Goal: Task Accomplishment & Management: Manage account settings

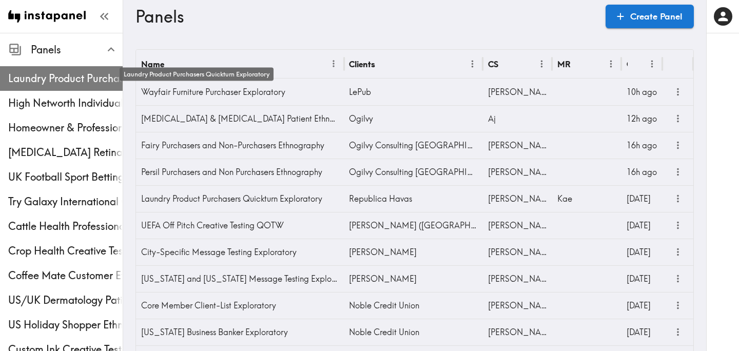
click at [57, 78] on span "Laundry Product Purchasers Quickturn Exploratory" at bounding box center [65, 78] width 114 height 14
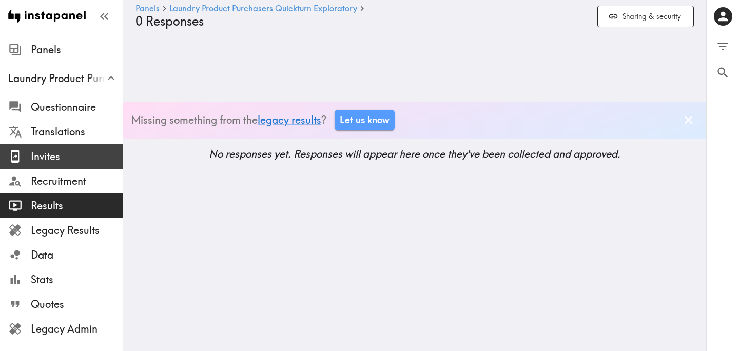
click at [60, 158] on span "Invites" at bounding box center [77, 156] width 92 height 14
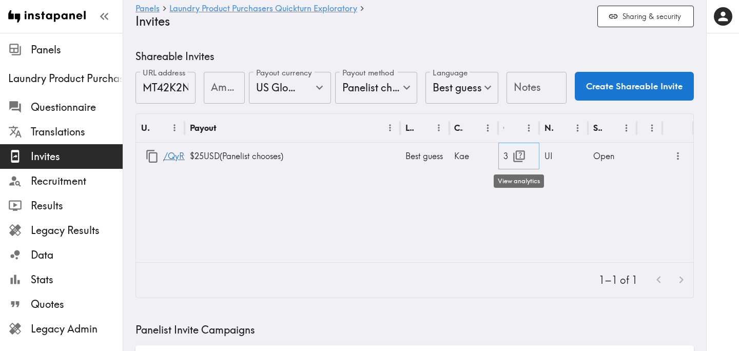
click at [519, 154] on icon "button" at bounding box center [519, 156] width 14 height 14
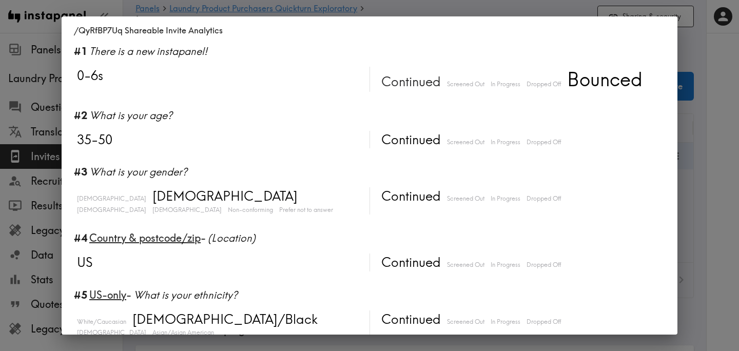
click at [712, 209] on div "/QyRfBP7Uq Shareable Invite Analytics #1 There is a new instapanel! 0-6s Contin…" at bounding box center [369, 175] width 739 height 351
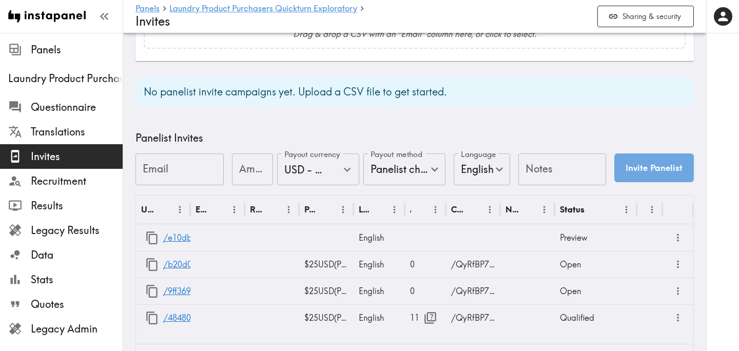
scroll to position [407, 0]
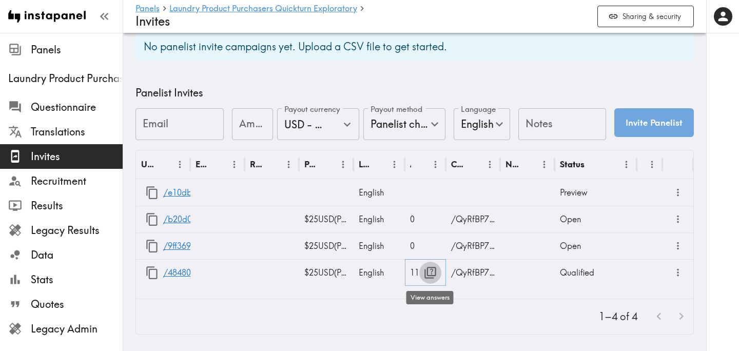
click at [433, 270] on icon "button" at bounding box center [430, 273] width 12 height 12
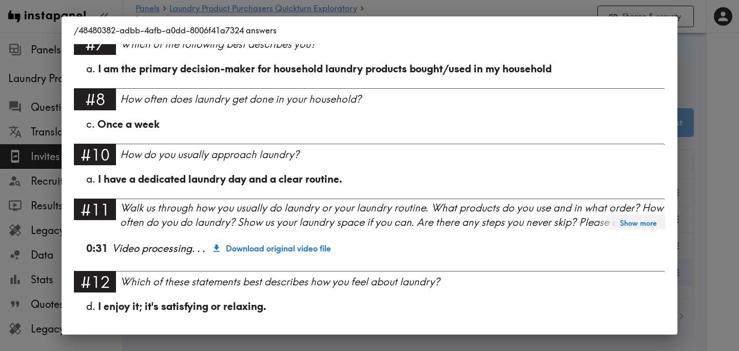
scroll to position [612, 0]
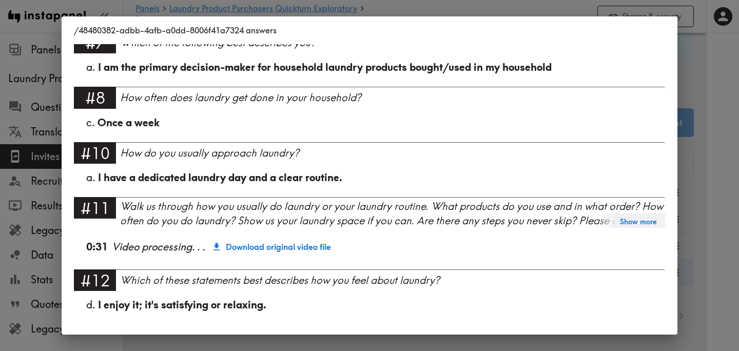
click at [710, 220] on div "/48480382-adbb-4afb-a0dd-8006f41a7324 answers Language English #1 There is a ne…" at bounding box center [369, 175] width 739 height 351
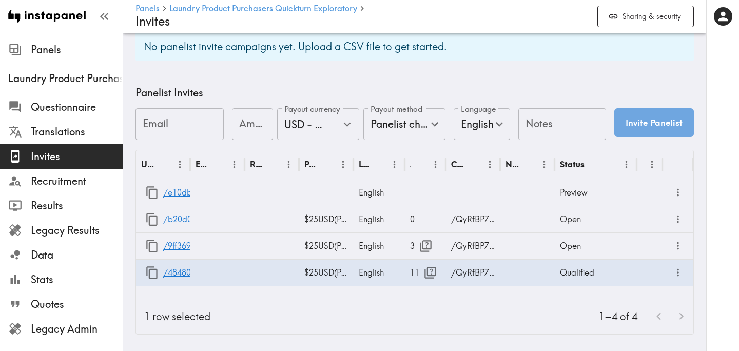
click at [337, 314] on div "1–4 of 4" at bounding box center [456, 316] width 475 height 35
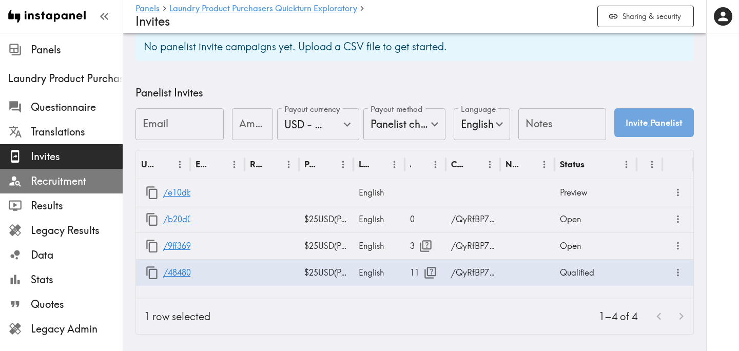
click at [69, 179] on span "Recruitment" at bounding box center [77, 181] width 92 height 14
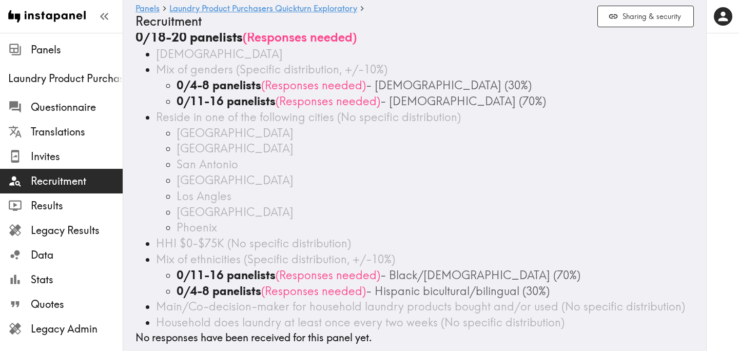
scroll to position [62, 0]
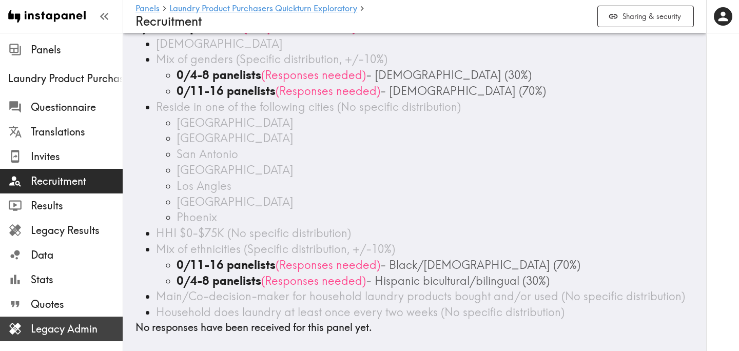
click at [54, 340] on div "Legacy Admin" at bounding box center [61, 329] width 123 height 27
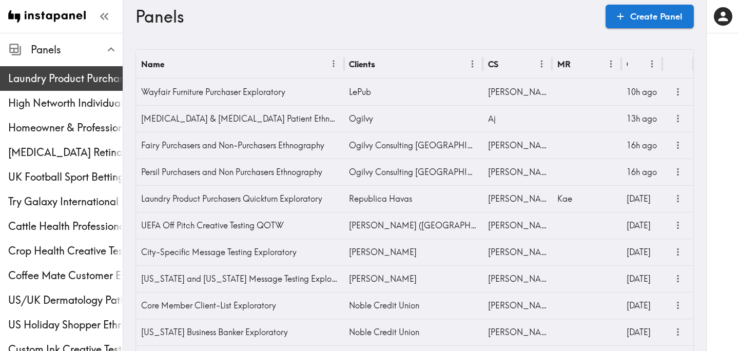
click at [34, 83] on span "Laundry Product Purchasers Quickturn Exploratory" at bounding box center [65, 78] width 114 height 14
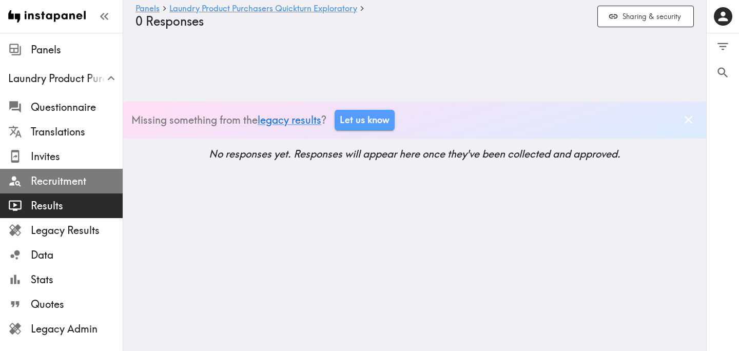
click at [65, 187] on span "Recruitment" at bounding box center [77, 181] width 92 height 14
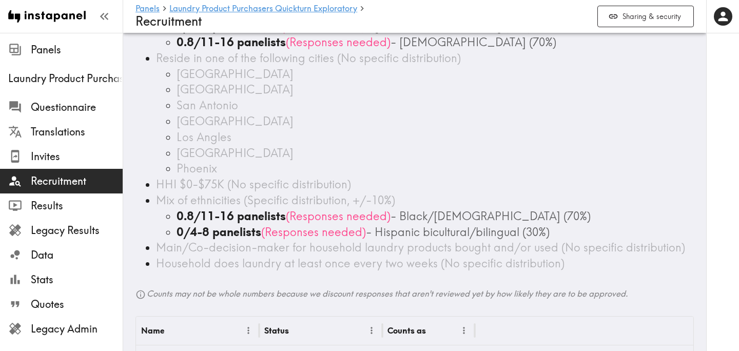
scroll to position [112, 0]
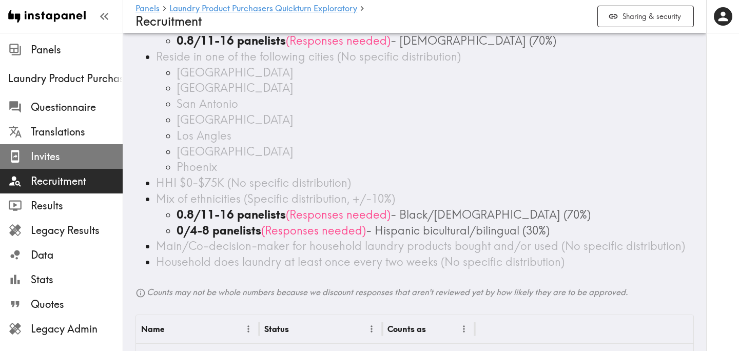
click at [82, 159] on span "Invites" at bounding box center [77, 156] width 92 height 14
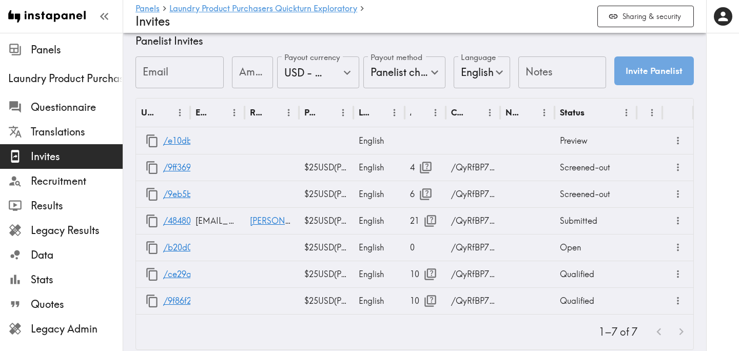
scroll to position [474, 0]
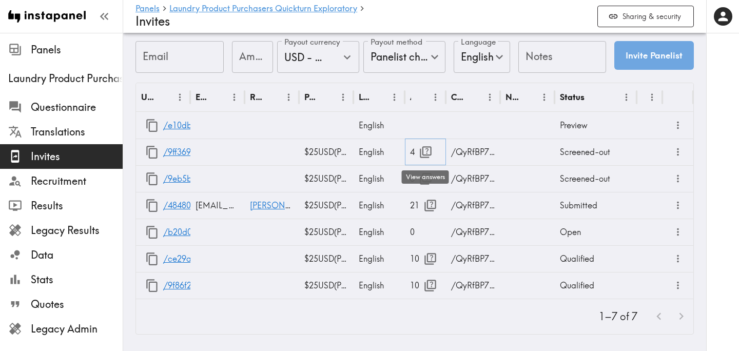
click at [428, 147] on icon "button" at bounding box center [426, 152] width 12 height 12
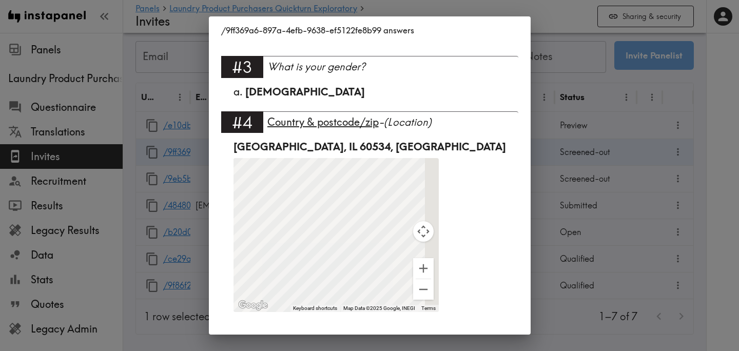
scroll to position [0, 0]
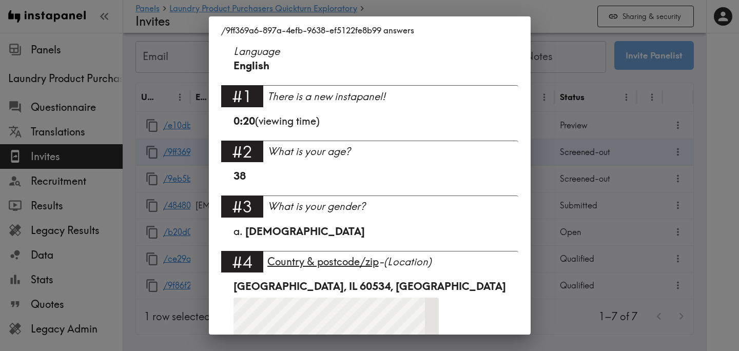
click at [543, 202] on div "/9ff369a6-897a-4efb-9638-ef5122fe8b99 answers Language English #1 There is a ne…" at bounding box center [369, 175] width 739 height 351
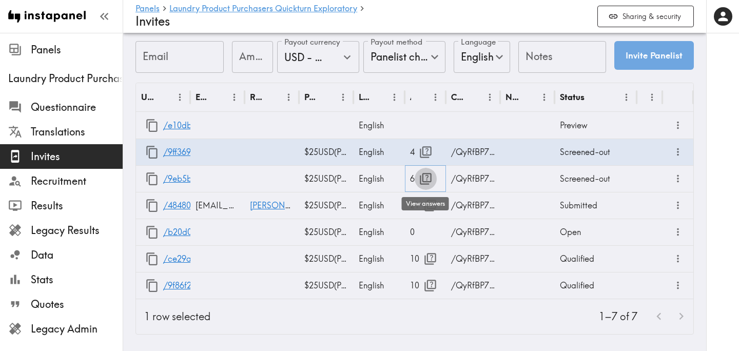
click at [425, 180] on icon "button" at bounding box center [426, 179] width 14 height 14
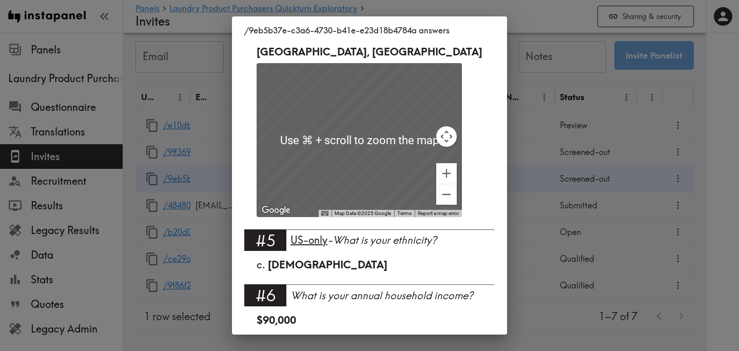
scroll to position [250, 0]
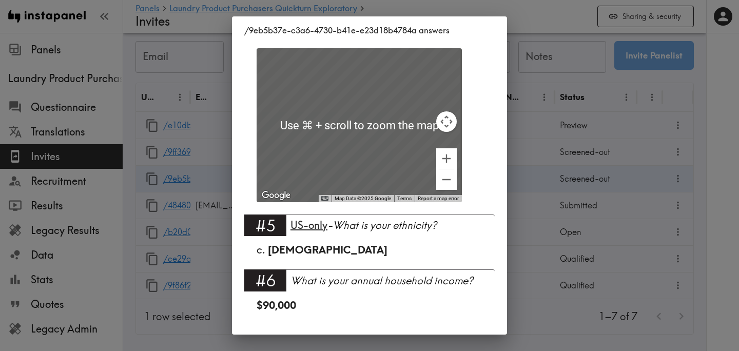
click at [545, 162] on div "/9eb5b37e-c3a6-4730-b41e-e23d18b4784a answers Language English #1 There is a ne…" at bounding box center [369, 175] width 739 height 351
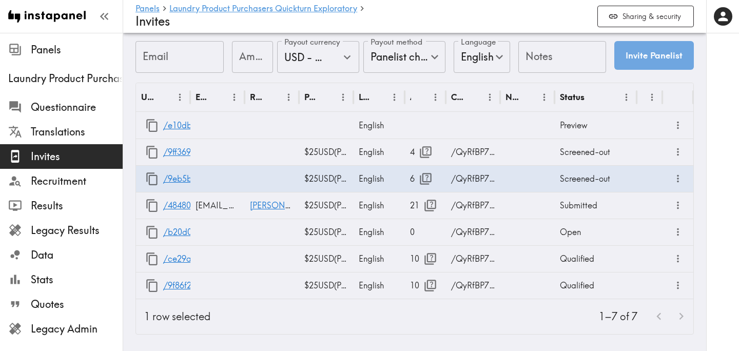
click at [466, 315] on div "1–7 of 7" at bounding box center [456, 316] width 475 height 35
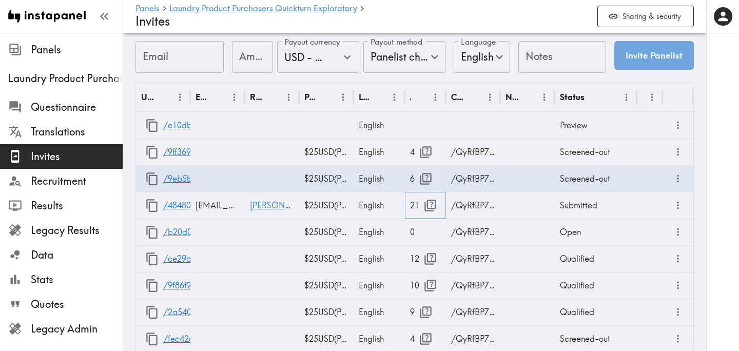
click at [425, 207] on icon "button" at bounding box center [430, 206] width 12 height 12
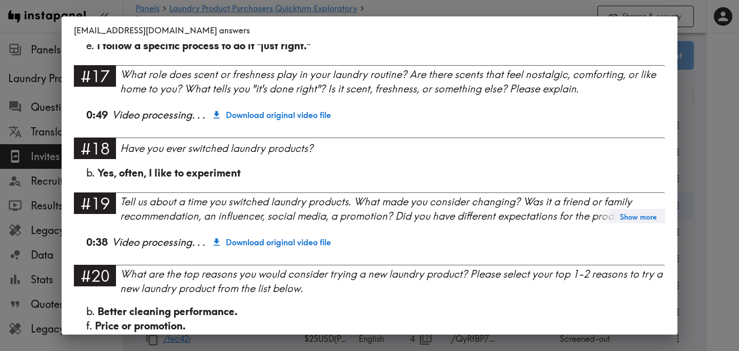
scroll to position [1260, 0]
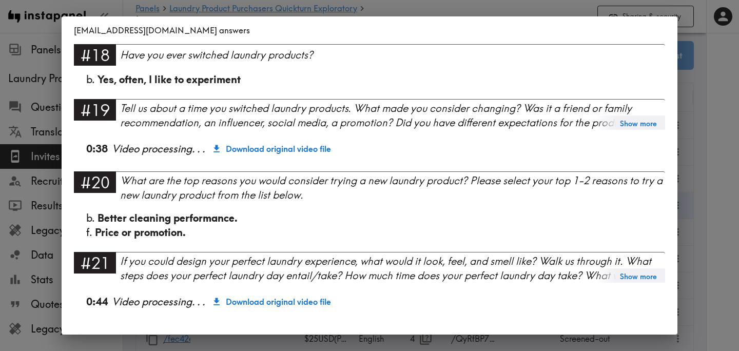
click at [703, 226] on div "[EMAIL_ADDRESS][DOMAIN_NAME] answers Language English #1 There is a new instapa…" at bounding box center [369, 175] width 739 height 351
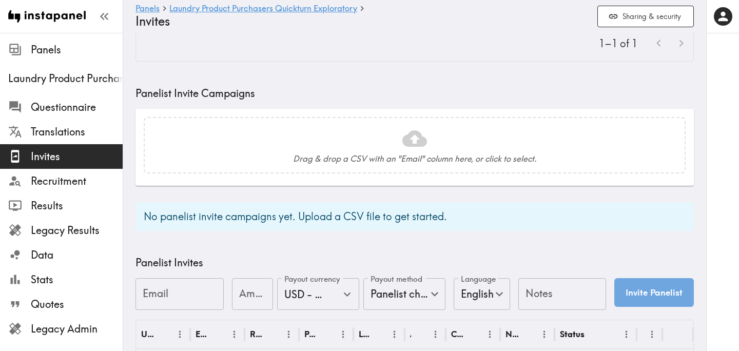
scroll to position [0, 0]
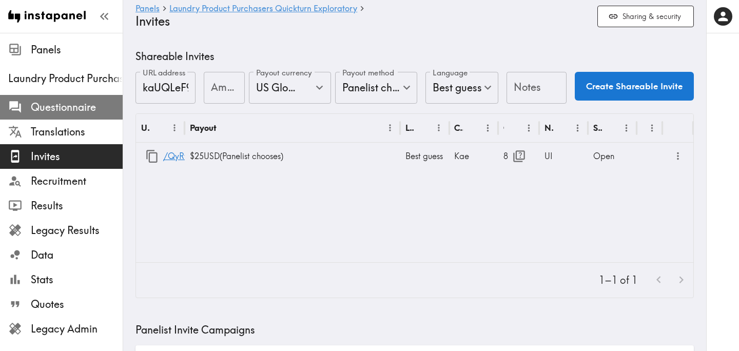
click at [89, 105] on span "Questionnaire" at bounding box center [77, 107] width 92 height 14
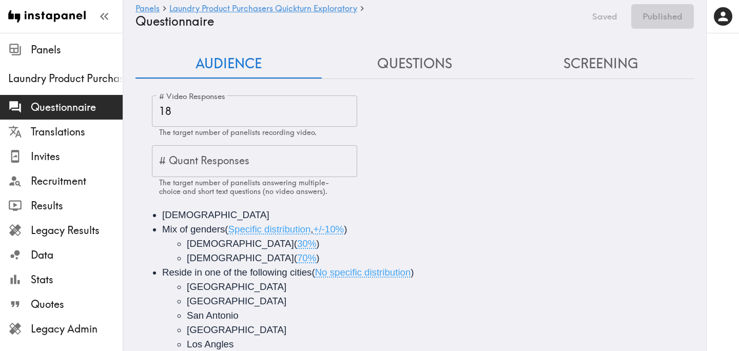
click at [409, 59] on button "Questions" at bounding box center [415, 63] width 186 height 29
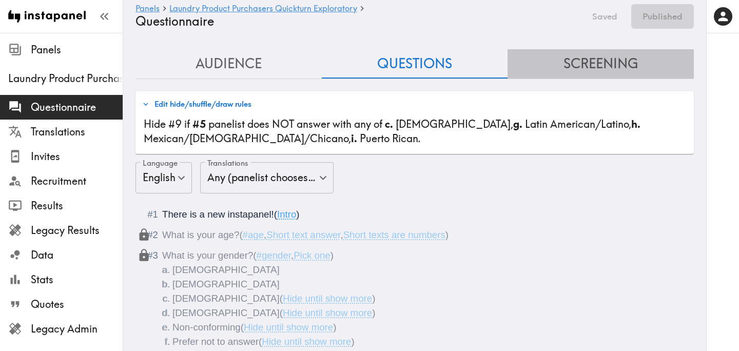
click at [576, 73] on button "Screening" at bounding box center [601, 63] width 186 height 29
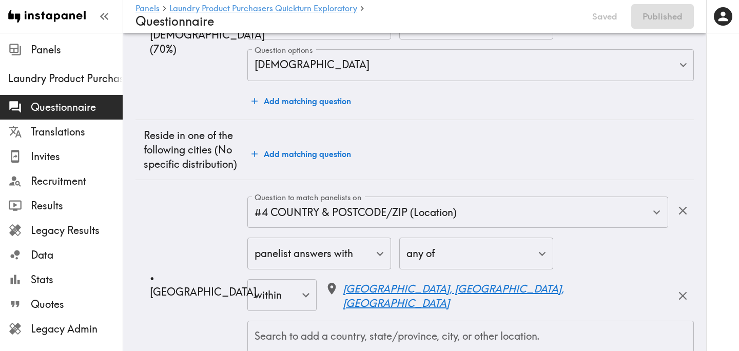
scroll to position [673, 0]
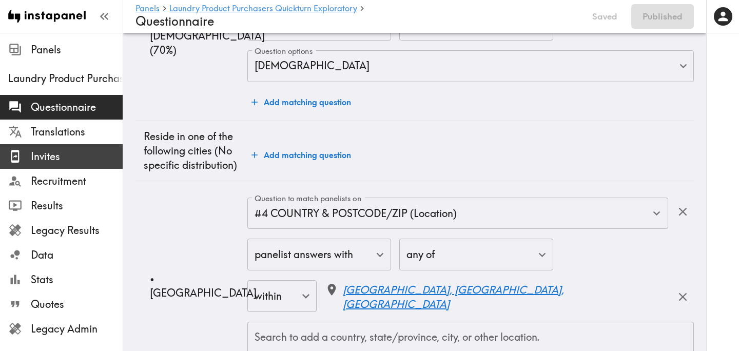
click at [71, 161] on span "Invites" at bounding box center [77, 156] width 92 height 14
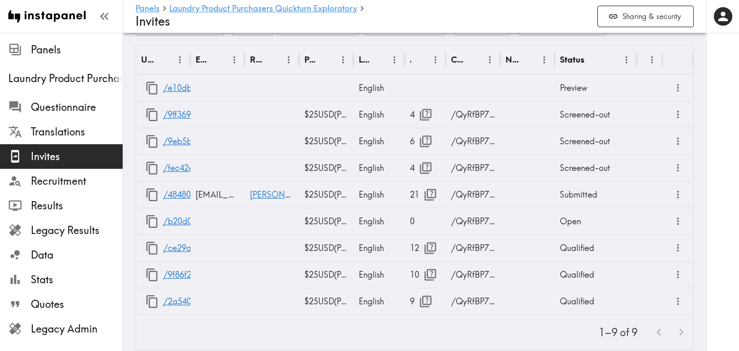
scroll to position [527, 0]
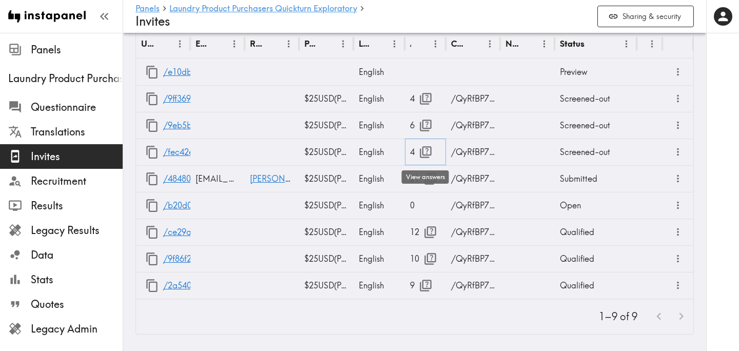
click at [428, 150] on icon "button" at bounding box center [426, 152] width 12 height 12
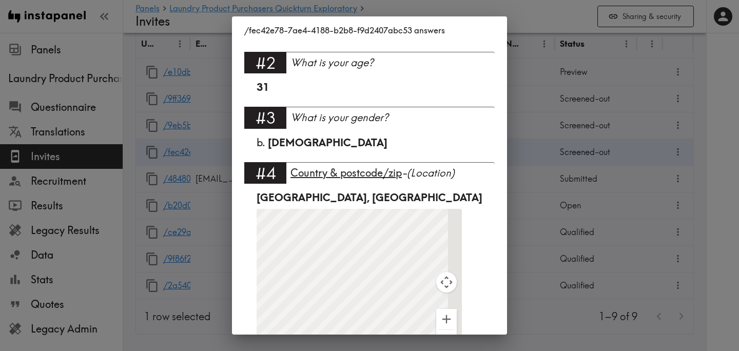
scroll to position [0, 0]
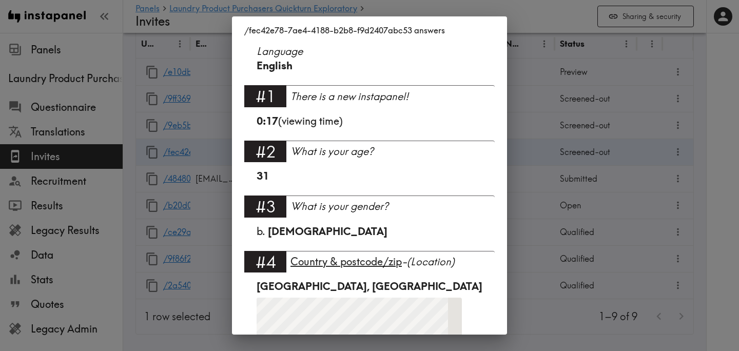
click at [560, 157] on div "/fec42e78-7ae4-4188-b2b8-f9d2407abc53 answers Language English #1 There is a ne…" at bounding box center [369, 175] width 739 height 351
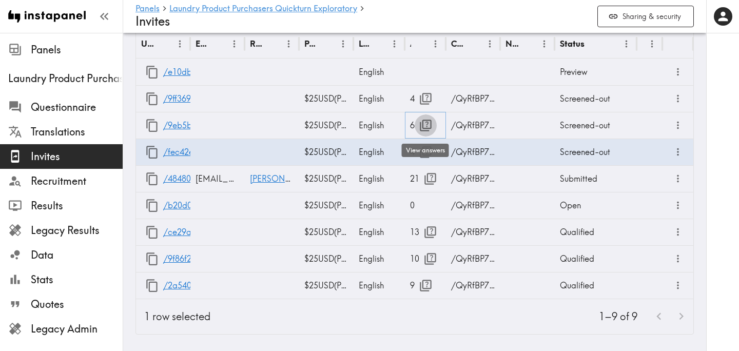
click at [420, 129] on icon "button" at bounding box center [426, 126] width 12 height 12
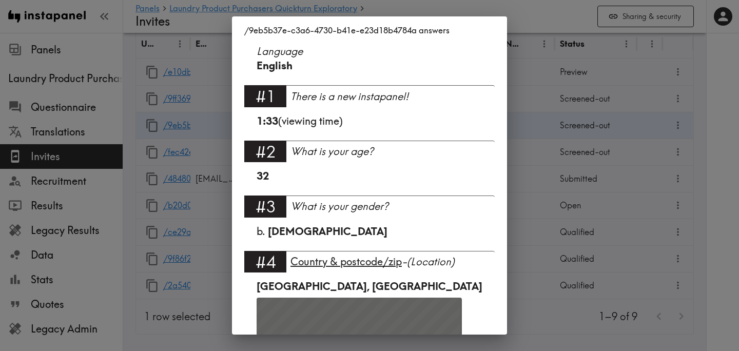
click at [540, 180] on div "/9eb5b37e-c3a6-4730-b41e-e23d18b4784a answers Language English #1 There is a ne…" at bounding box center [369, 175] width 739 height 351
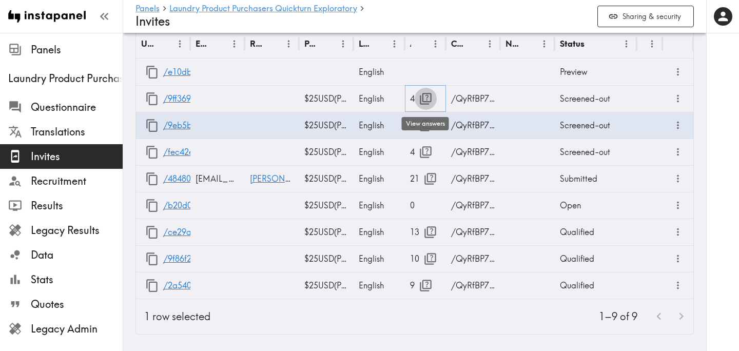
click at [422, 100] on icon "button" at bounding box center [426, 99] width 12 height 12
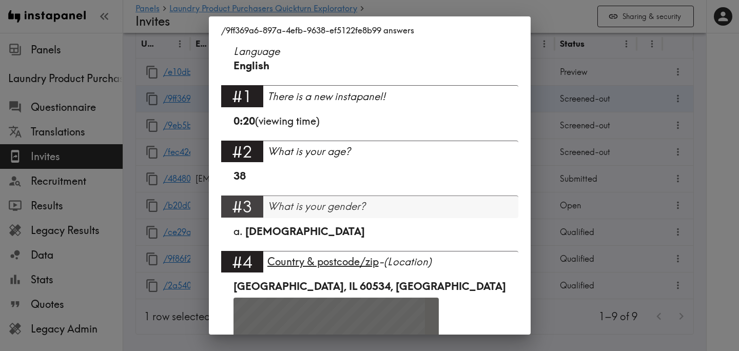
scroll to position [140, 0]
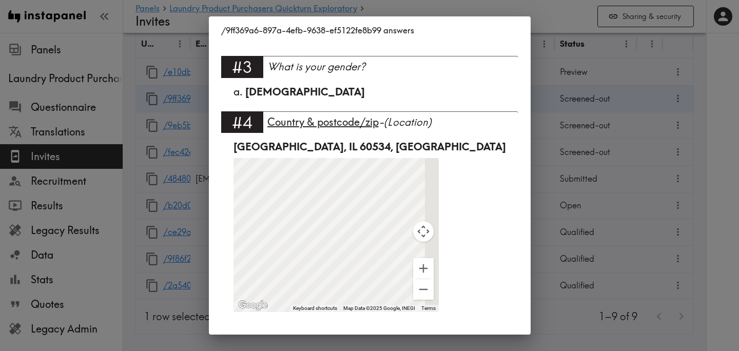
click at [507, 180] on div "/9ff369a6-897a-4efb-9638-ef5122fe8b99 answers Language English #1 There is a ne…" at bounding box center [369, 175] width 739 height 351
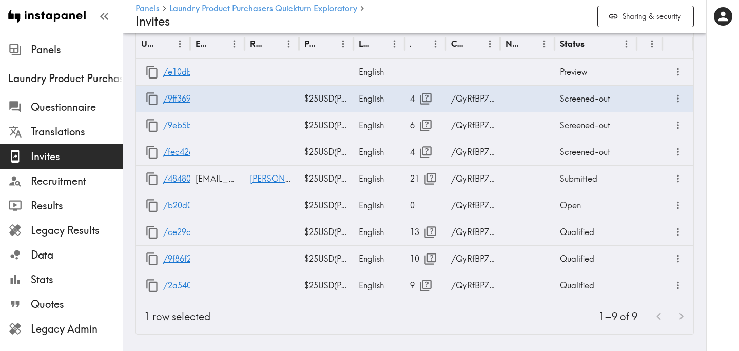
click at [425, 319] on div "1–9 of 9" at bounding box center [456, 316] width 475 height 35
click at [432, 227] on icon "button" at bounding box center [430, 232] width 12 height 12
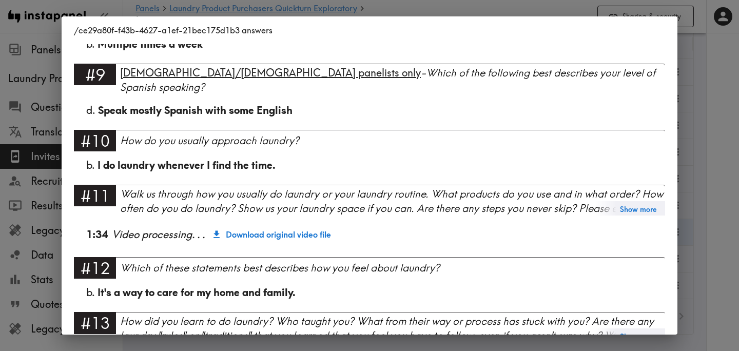
scroll to position [740, 0]
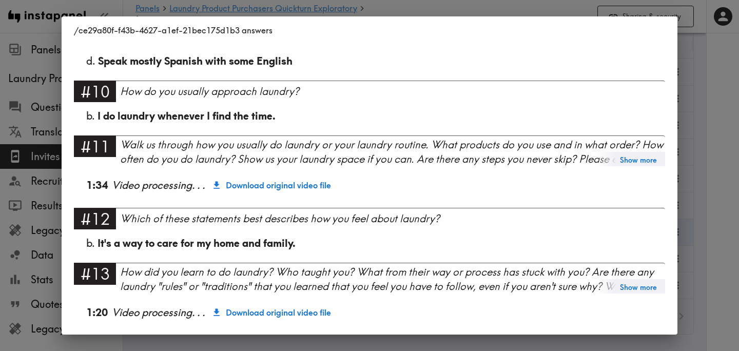
click at [709, 201] on div "/ce29a80f-f43b-4627-a1ef-21bec175d1b3 answers Language English #1 There is a ne…" at bounding box center [369, 175] width 739 height 351
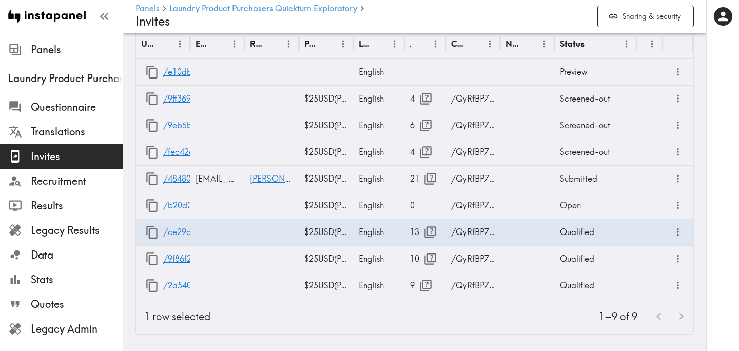
click at [709, 201] on div at bounding box center [722, 175] width 33 height 351
click at [422, 259] on button "button" at bounding box center [430, 259] width 22 height 22
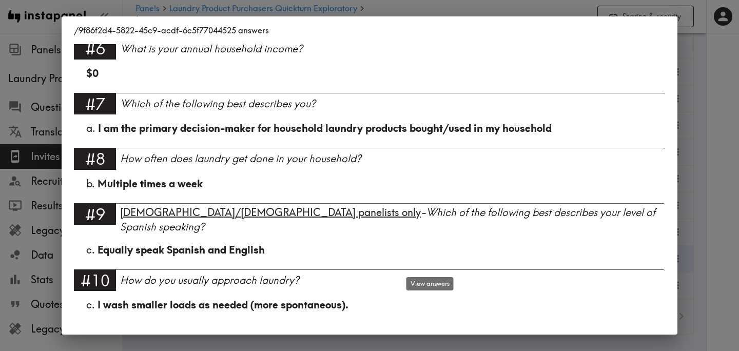
scroll to position [540, 0]
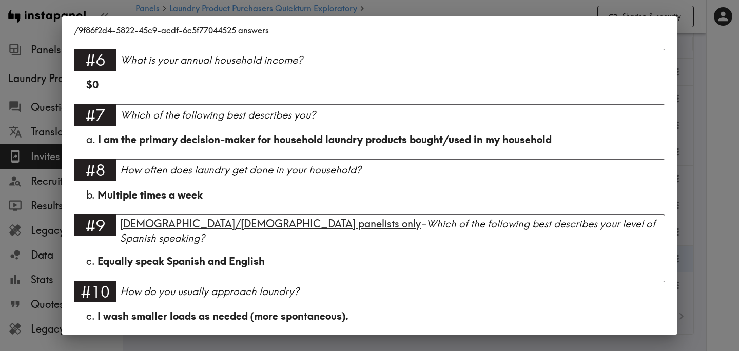
click at [696, 204] on div "/9f86f2d4-5822-45c9-acdf-6c5f77044525 answers Language English #1 There is a ne…" at bounding box center [369, 175] width 739 height 351
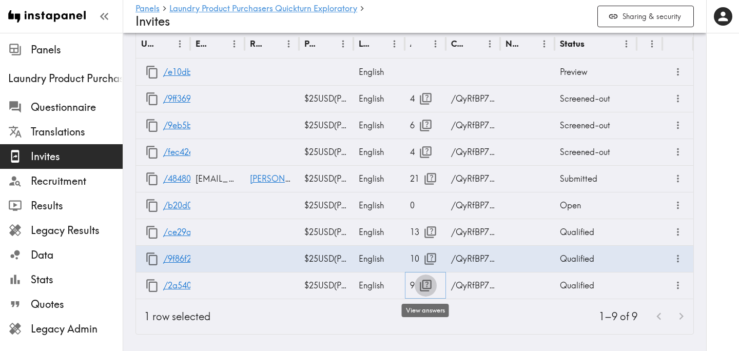
click at [419, 289] on icon "button" at bounding box center [426, 286] width 14 height 14
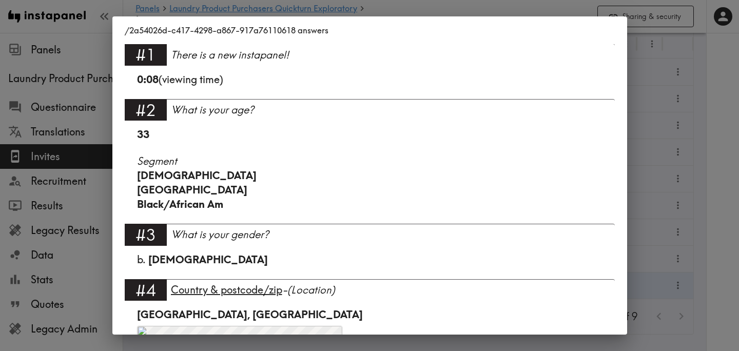
scroll to position [0, 0]
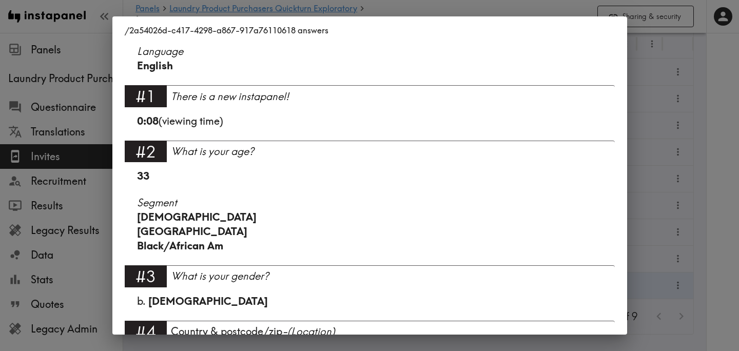
click at [696, 186] on div "/2a54026d-c417-4298-a867-917a76110618 answers Language English #1 There is a ne…" at bounding box center [369, 175] width 739 height 351
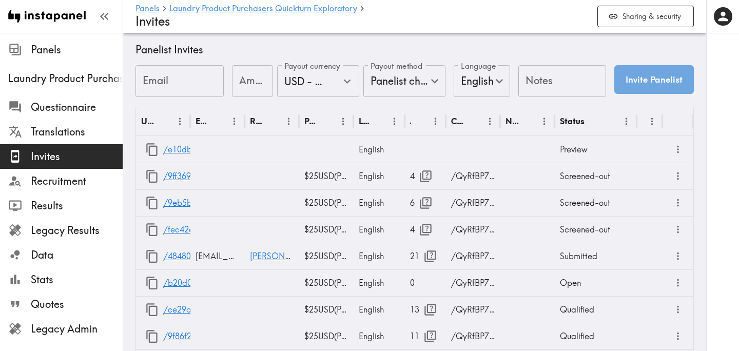
scroll to position [527, 0]
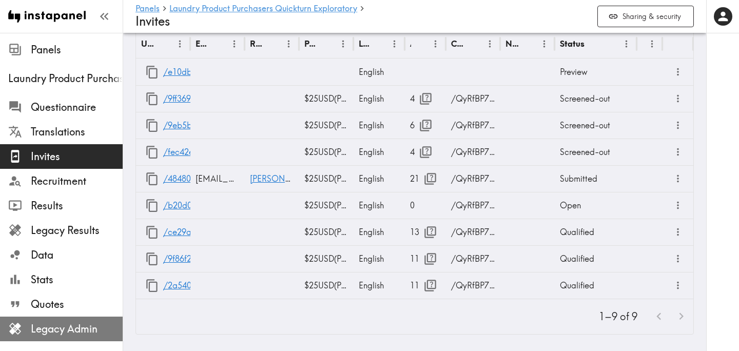
click at [82, 328] on span "Legacy Admin" at bounding box center [77, 329] width 92 height 14
